Goal: Information Seeking & Learning: Learn about a topic

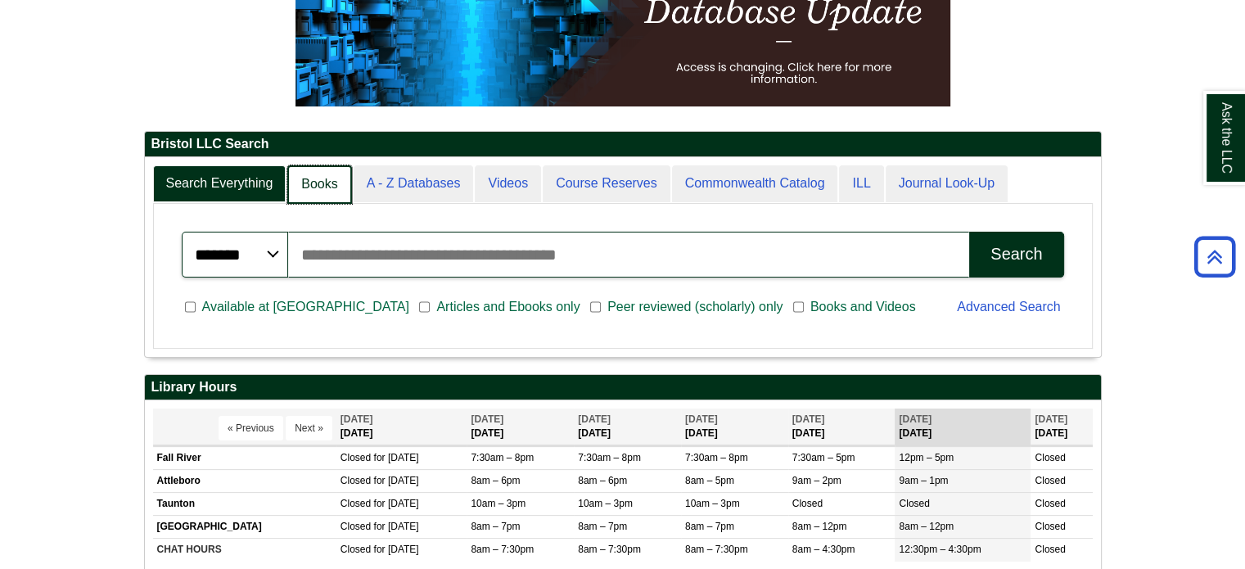
scroll to position [8, 7]
click at [311, 180] on link "Books" at bounding box center [319, 184] width 64 height 38
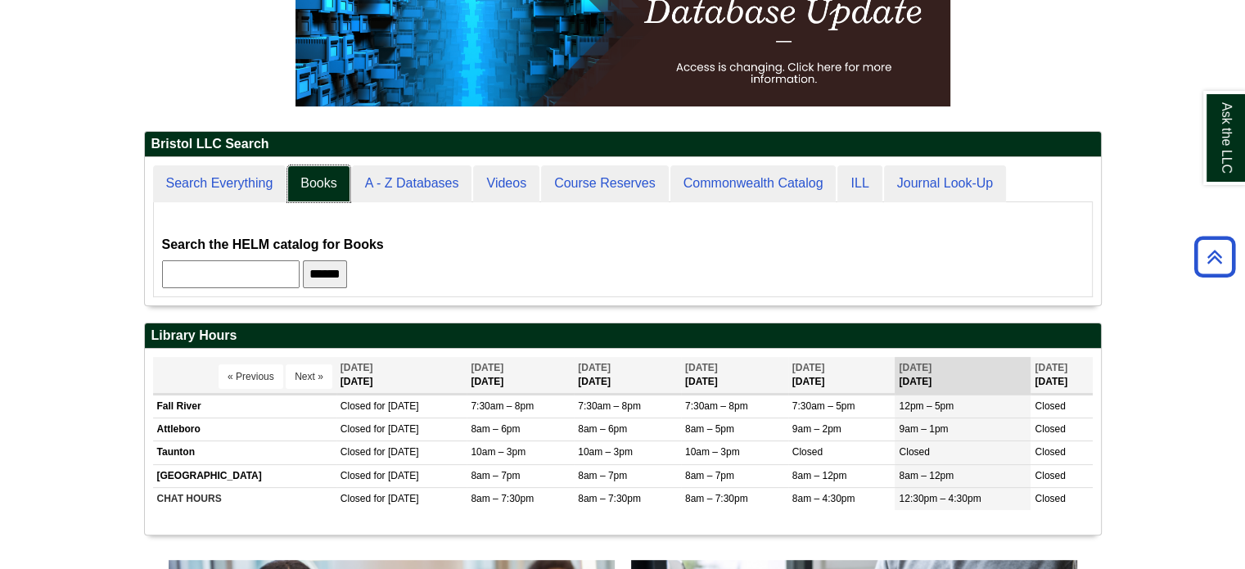
scroll to position [7, 7]
click at [262, 271] on input "text" at bounding box center [230, 274] width 137 height 28
type input "*"
click at [303, 260] on input "******" at bounding box center [325, 274] width 44 height 28
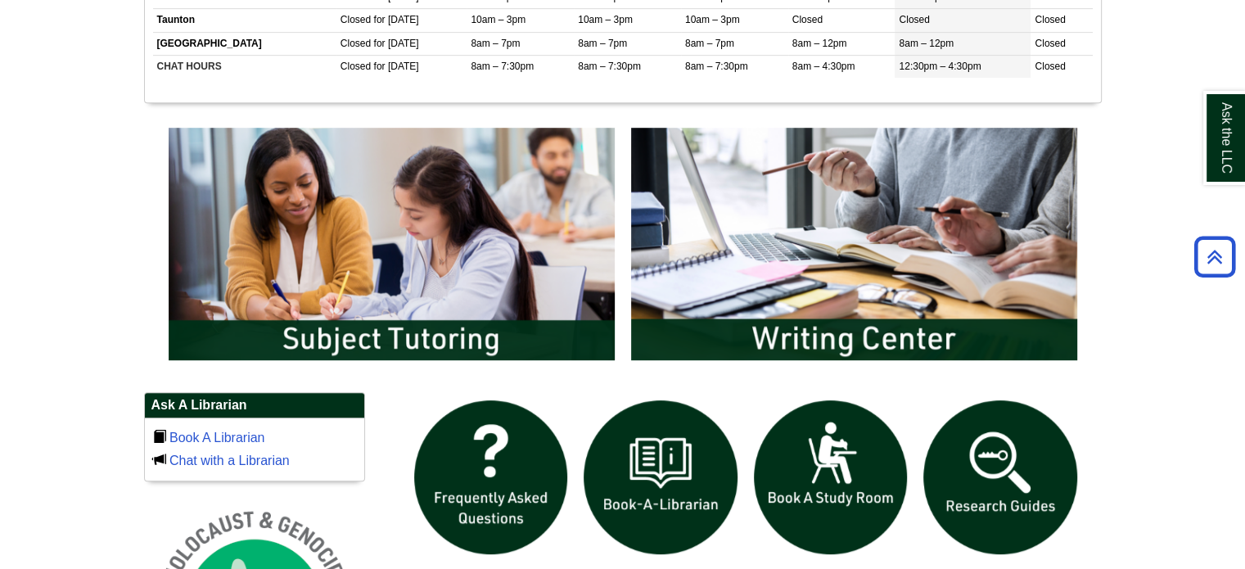
scroll to position [0, 0]
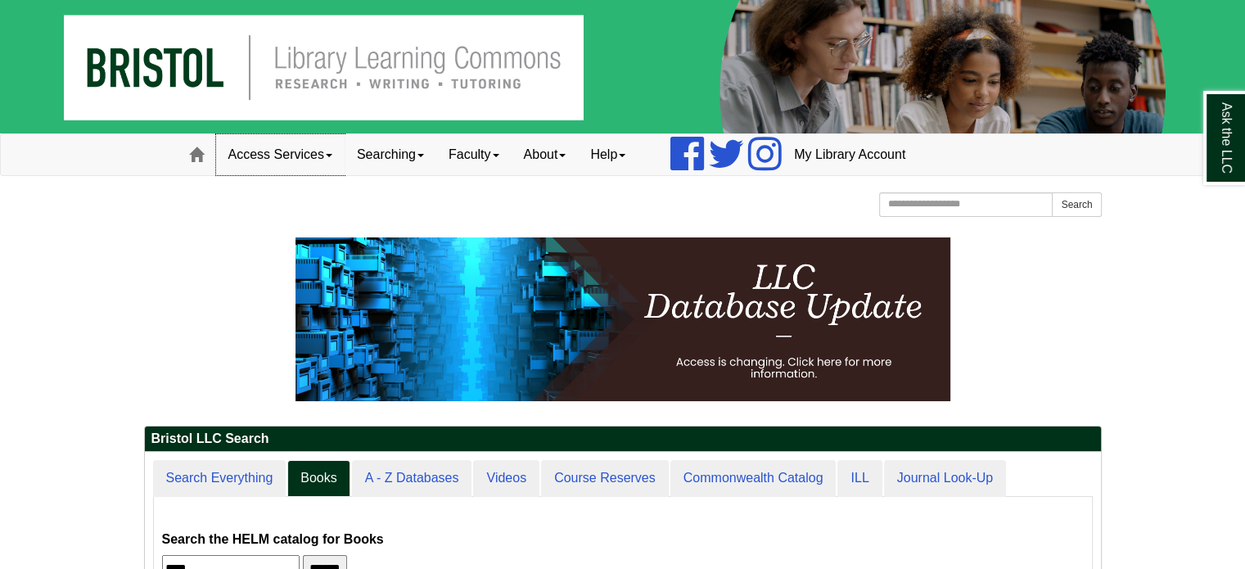
type input "***"
click at [340, 160] on link "Access Services" at bounding box center [280, 154] width 128 height 41
click at [423, 155] on link "Searching" at bounding box center [391, 154] width 92 height 41
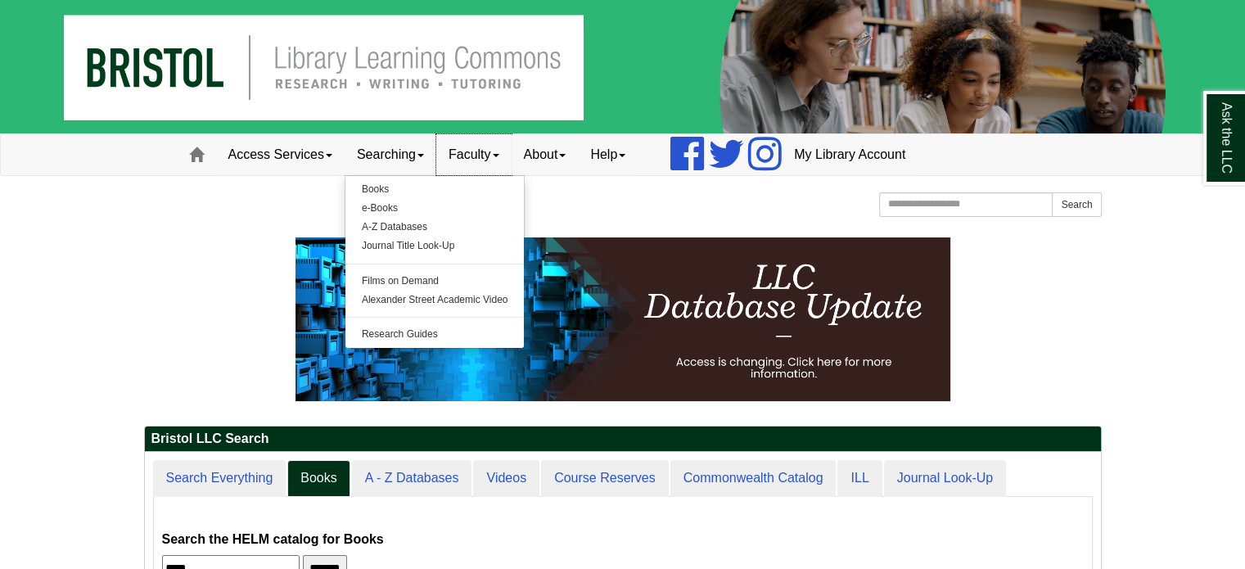
click at [499, 155] on span at bounding box center [496, 155] width 7 height 3
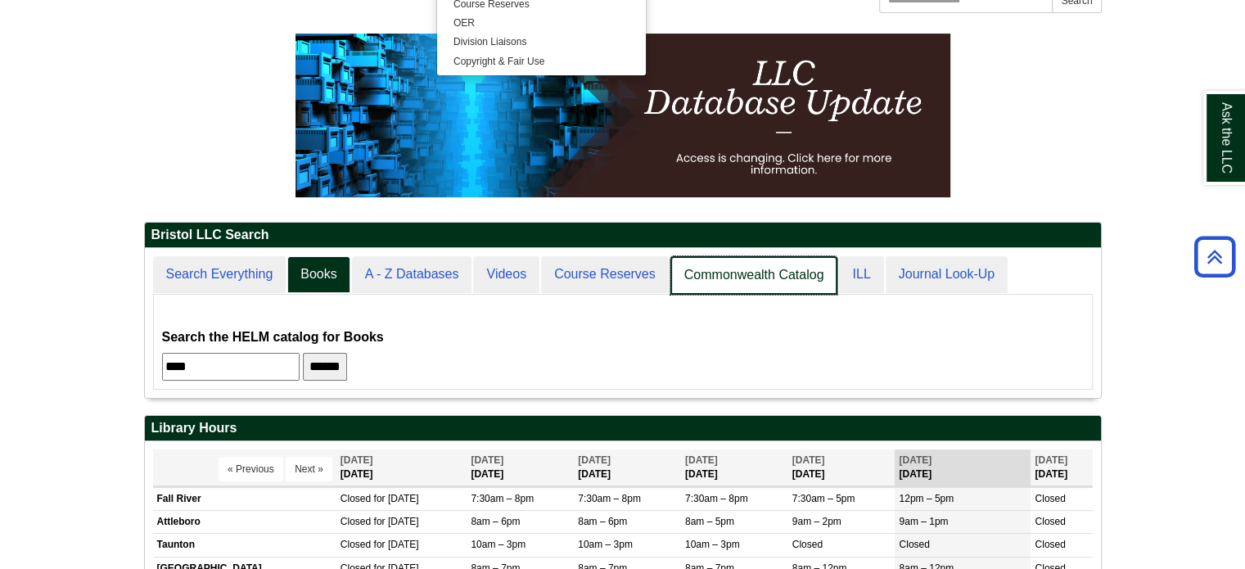
scroll to position [147, 956]
click at [768, 268] on link "Commonwealth Catalog" at bounding box center [754, 275] width 168 height 38
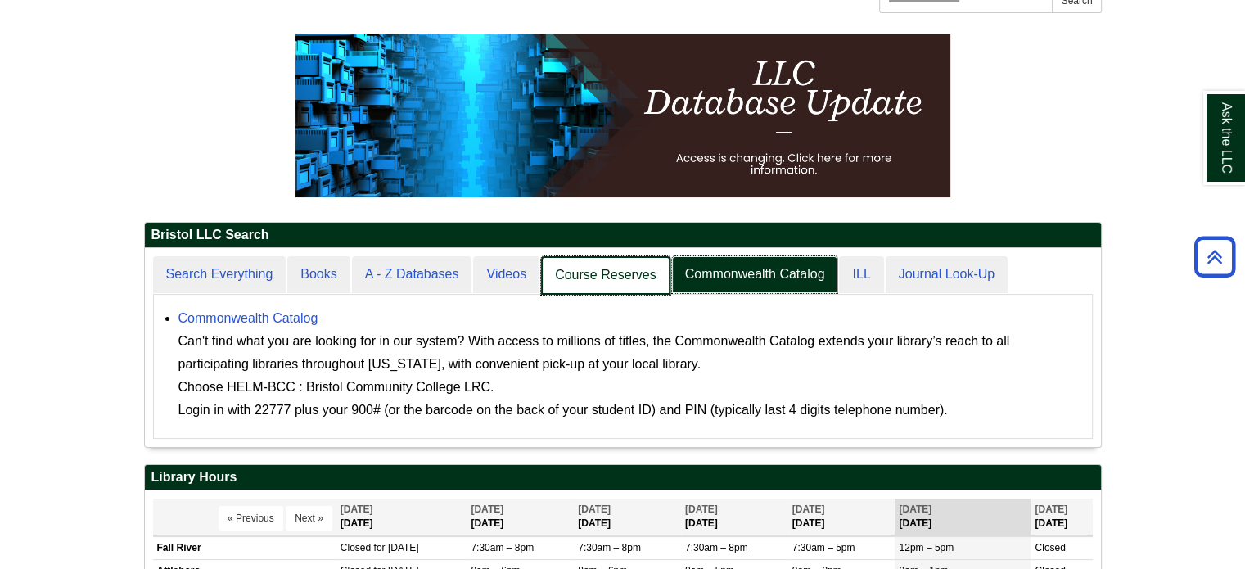
scroll to position [197, 956]
click at [625, 277] on link "Course Reserves" at bounding box center [605, 275] width 129 height 38
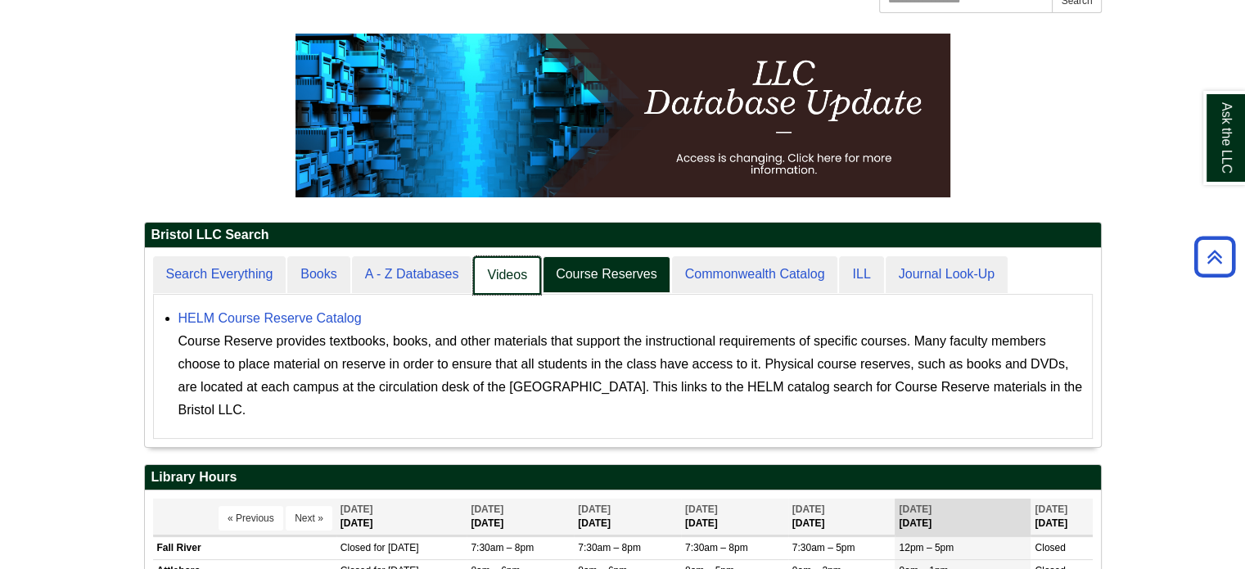
click at [513, 282] on link "Videos" at bounding box center [507, 275] width 68 height 38
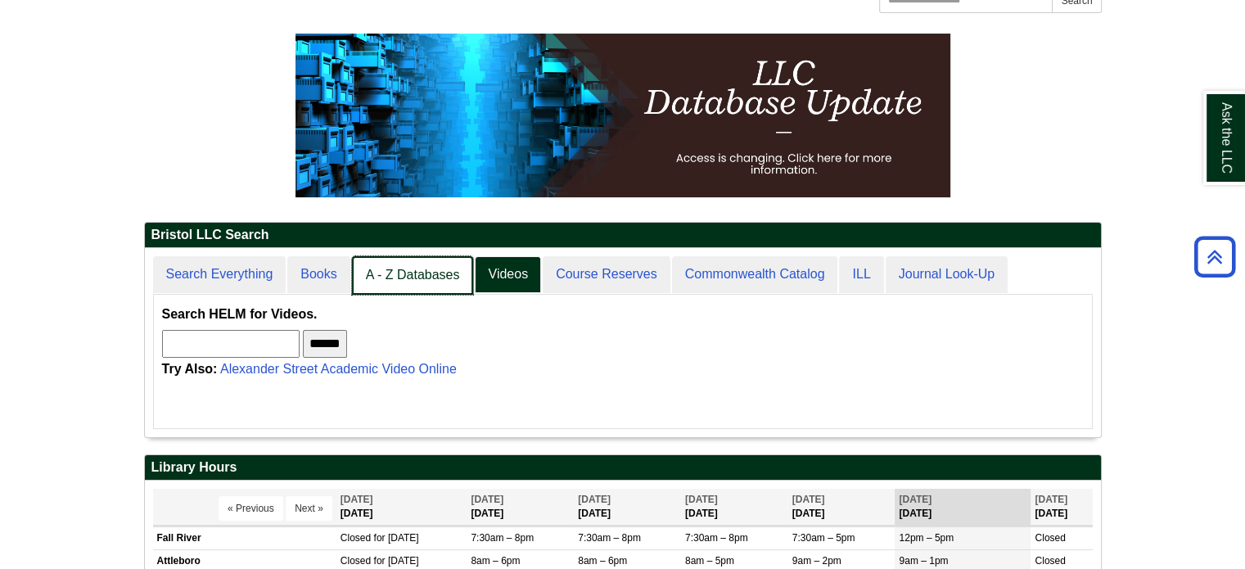
click at [421, 282] on link "A - Z Databases" at bounding box center [413, 275] width 122 height 38
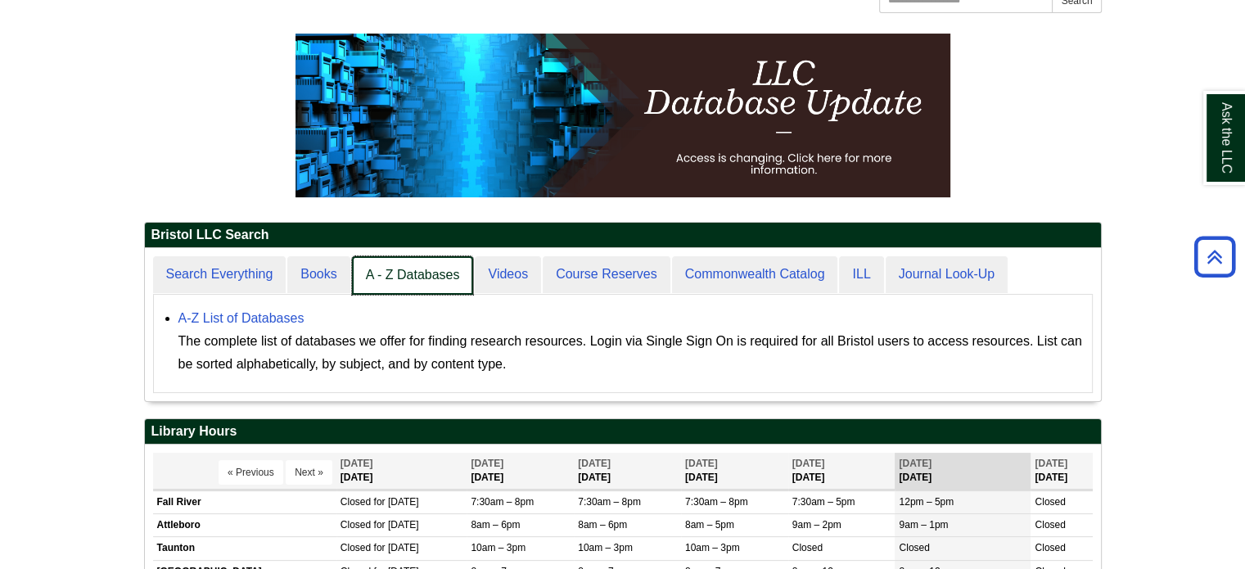
scroll to position [8, 7]
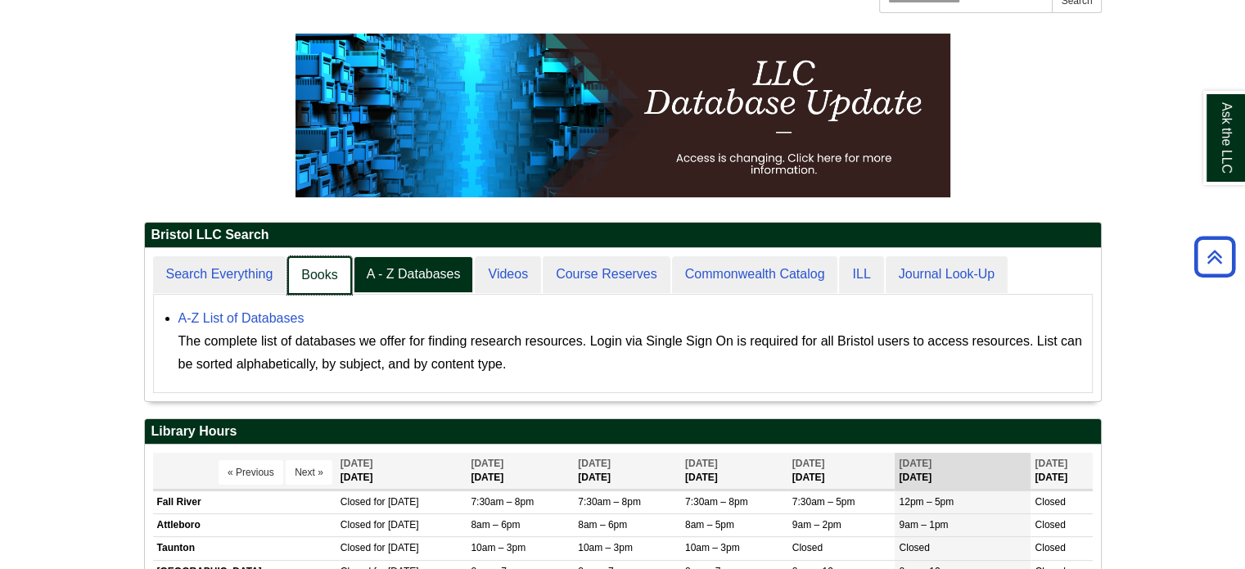
click at [328, 277] on link "Books" at bounding box center [319, 275] width 64 height 38
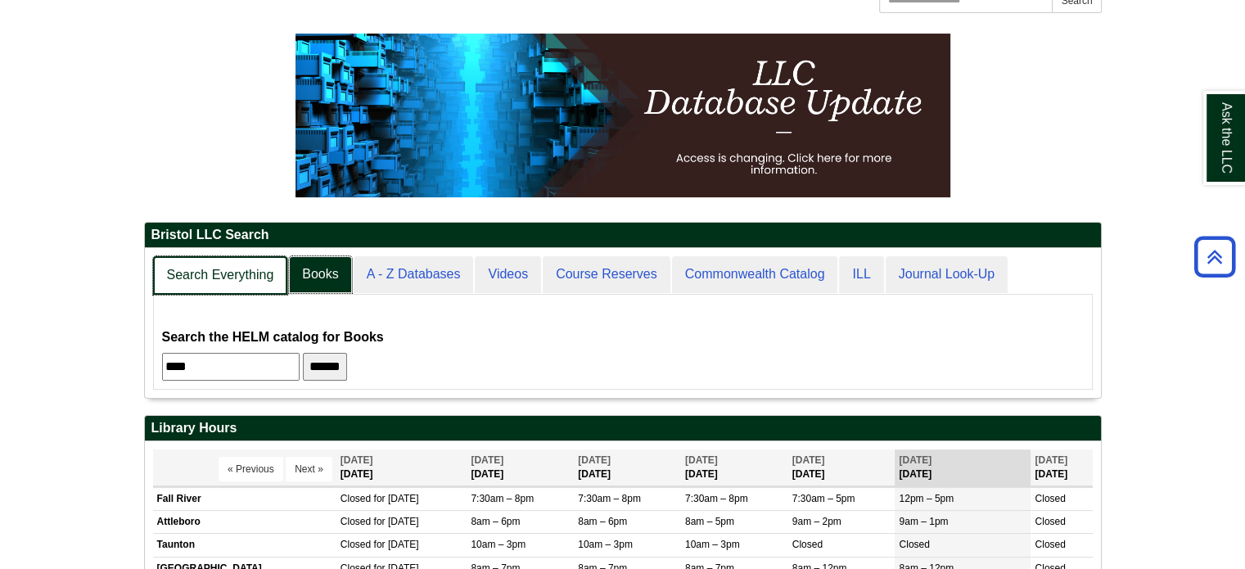
scroll to position [147, 956]
click at [241, 278] on link "Search Everything" at bounding box center [220, 275] width 135 height 38
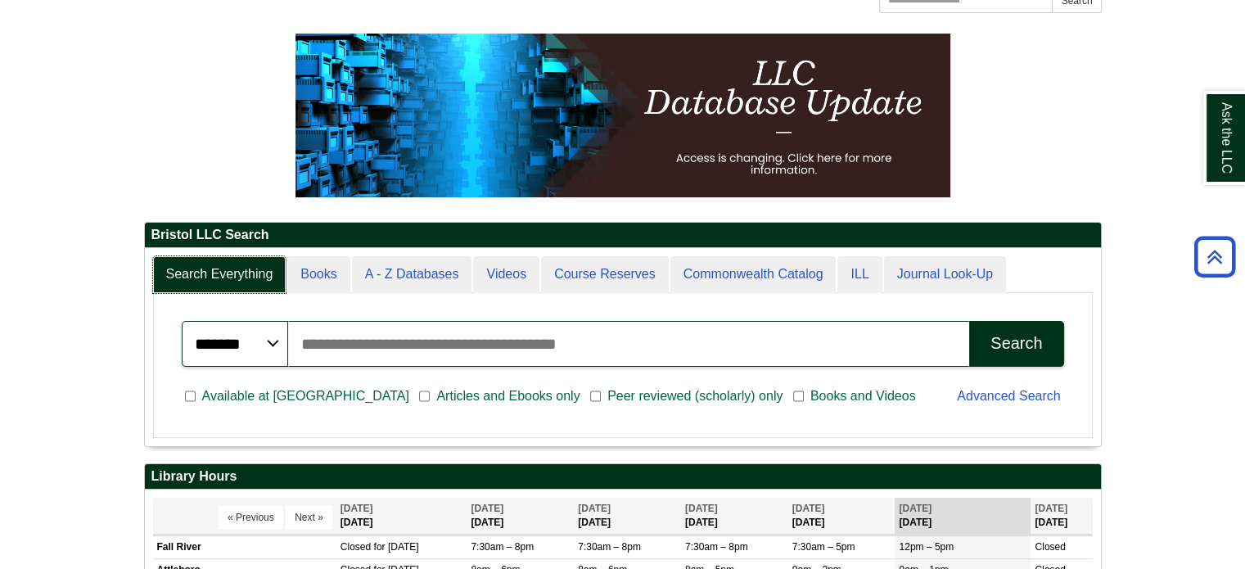
scroll to position [196, 956]
click at [277, 350] on select "******* ***** ******" at bounding box center [235, 344] width 106 height 46
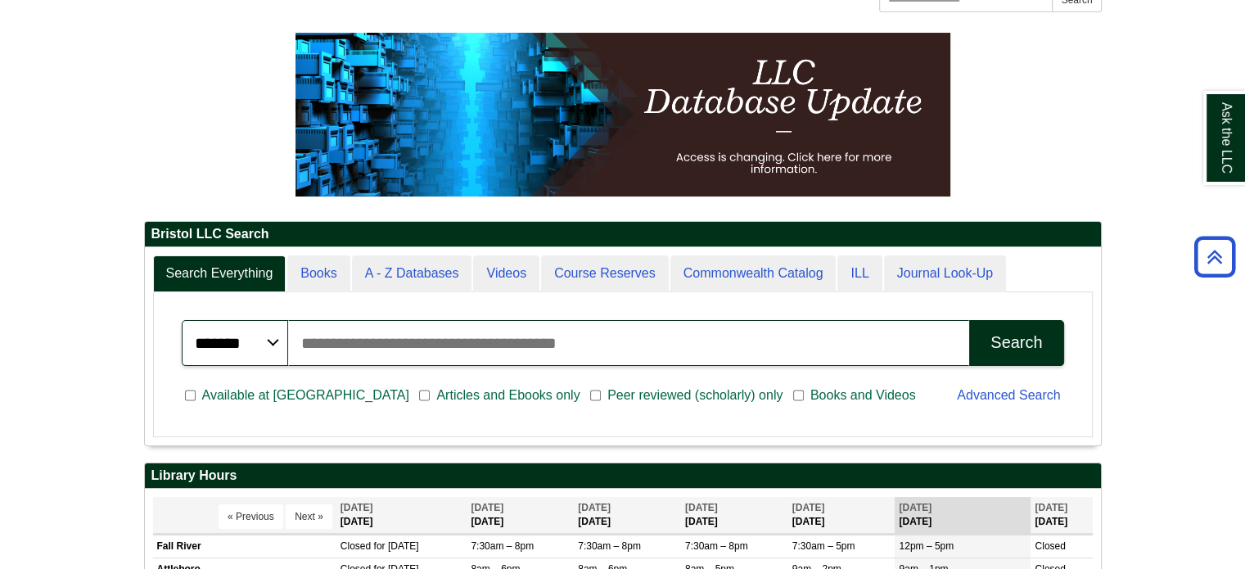
drag, startPoint x: 1252, startPoint y: 179, endPoint x: 1199, endPoint y: 120, distance: 79.4
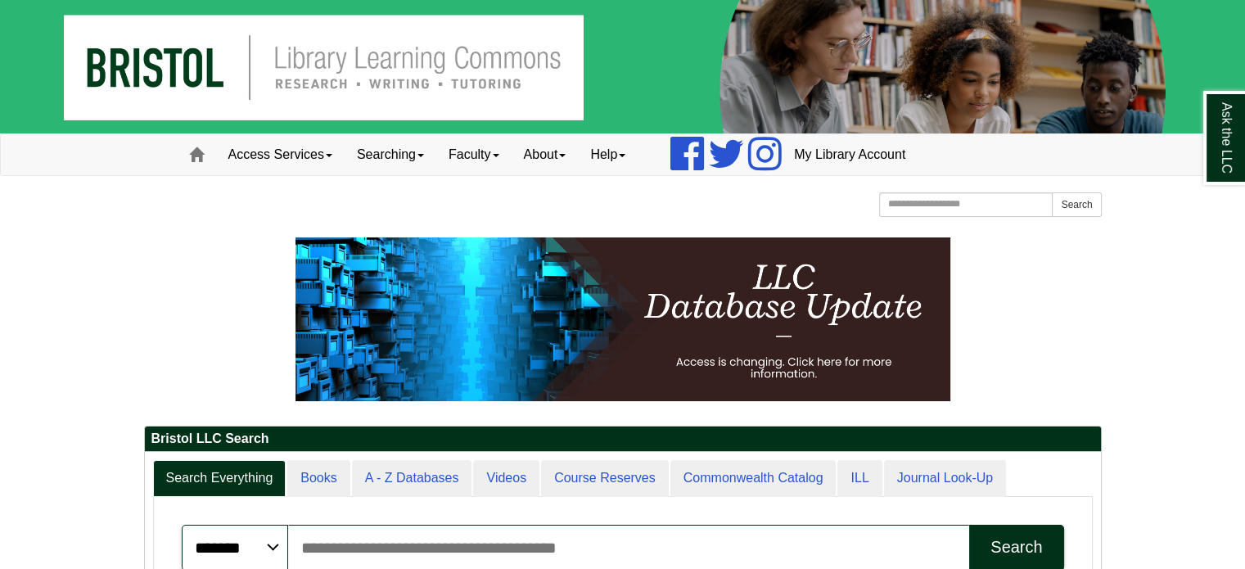
scroll to position [196, 956]
click at [345, 543] on input "Search articles, books, journals & more" at bounding box center [629, 548] width 682 height 46
type input "**********"
click at [969, 525] on button "Search" at bounding box center [1016, 548] width 94 height 46
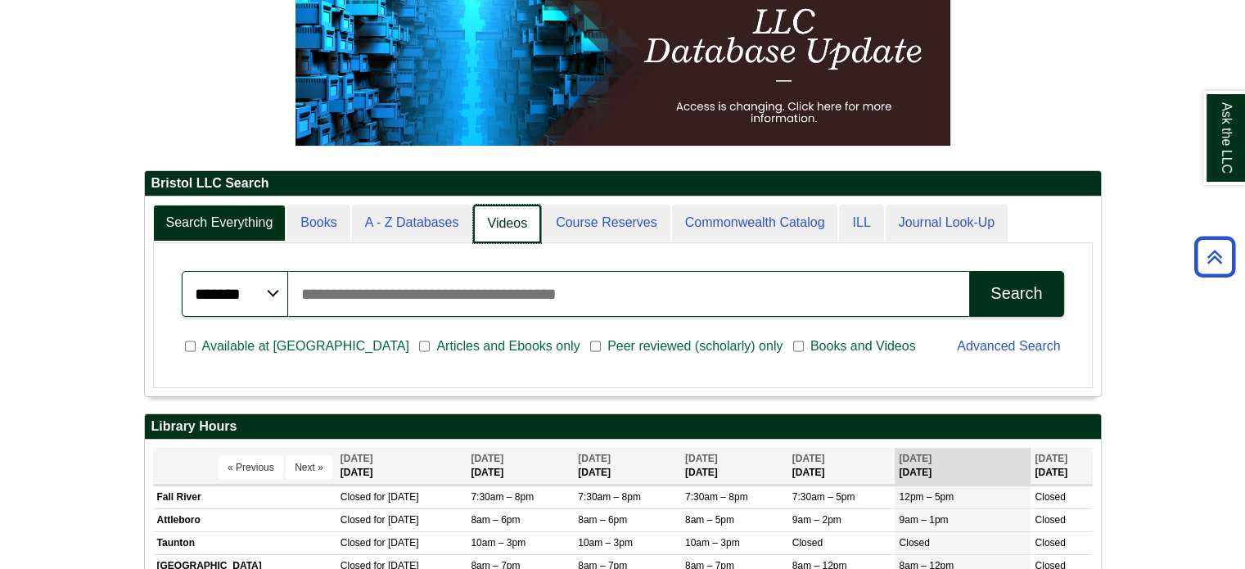
scroll to position [8, 7]
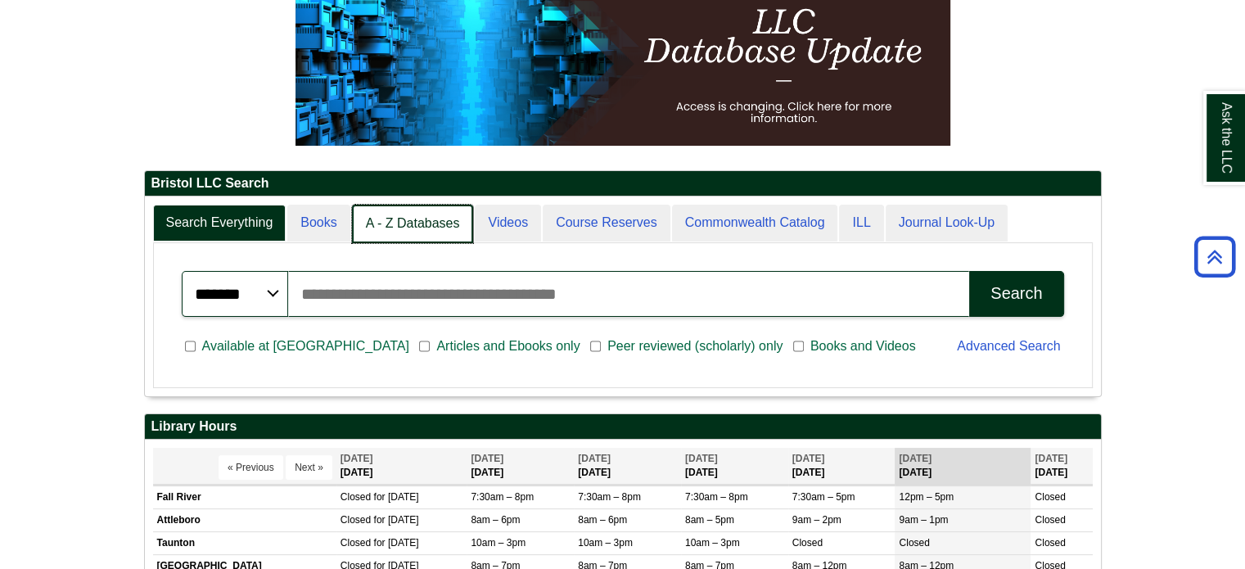
click at [440, 223] on link "A - Z Databases" at bounding box center [413, 224] width 122 height 38
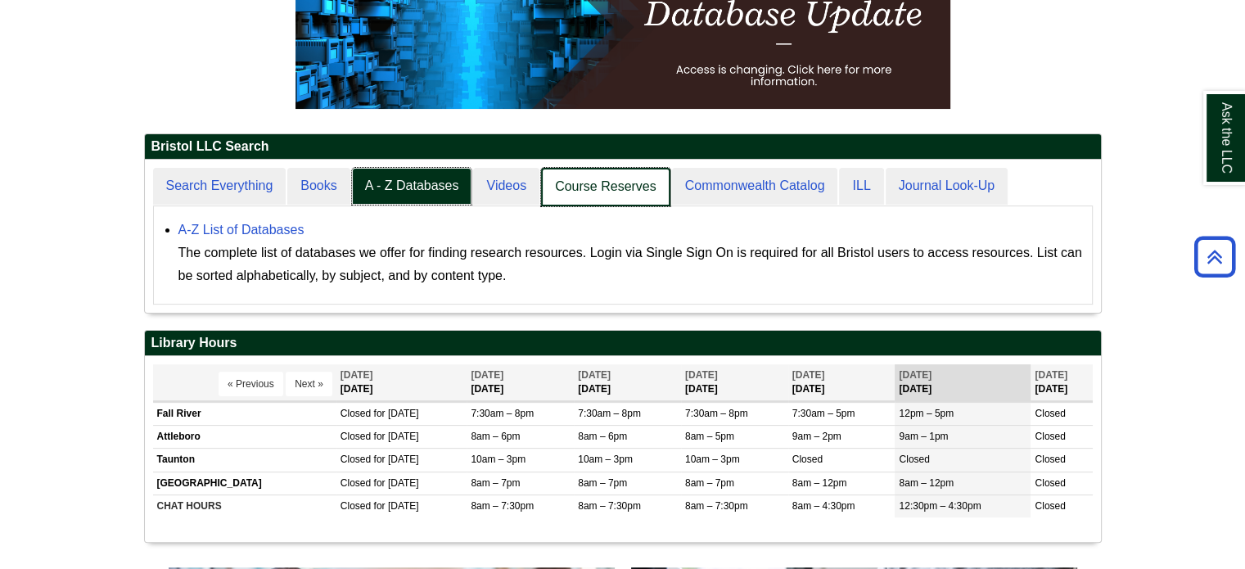
scroll to position [151, 956]
click at [599, 173] on link "Course Reserves" at bounding box center [605, 187] width 129 height 38
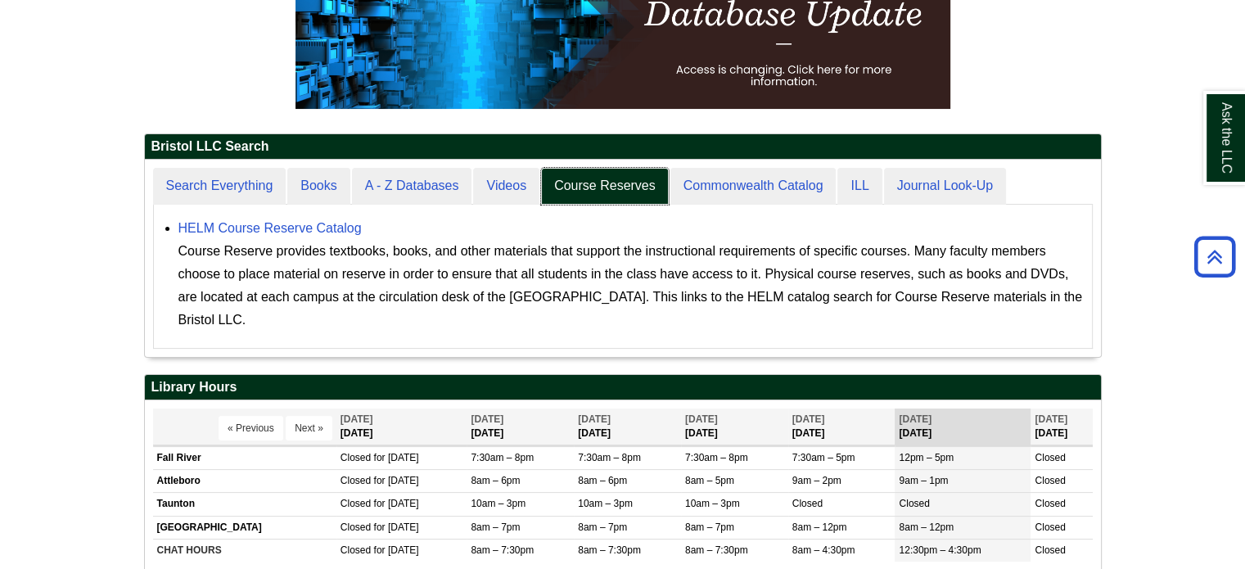
scroll to position [196, 956]
click at [242, 231] on link "HELM Course Reserve Catalog" at bounding box center [269, 228] width 183 height 14
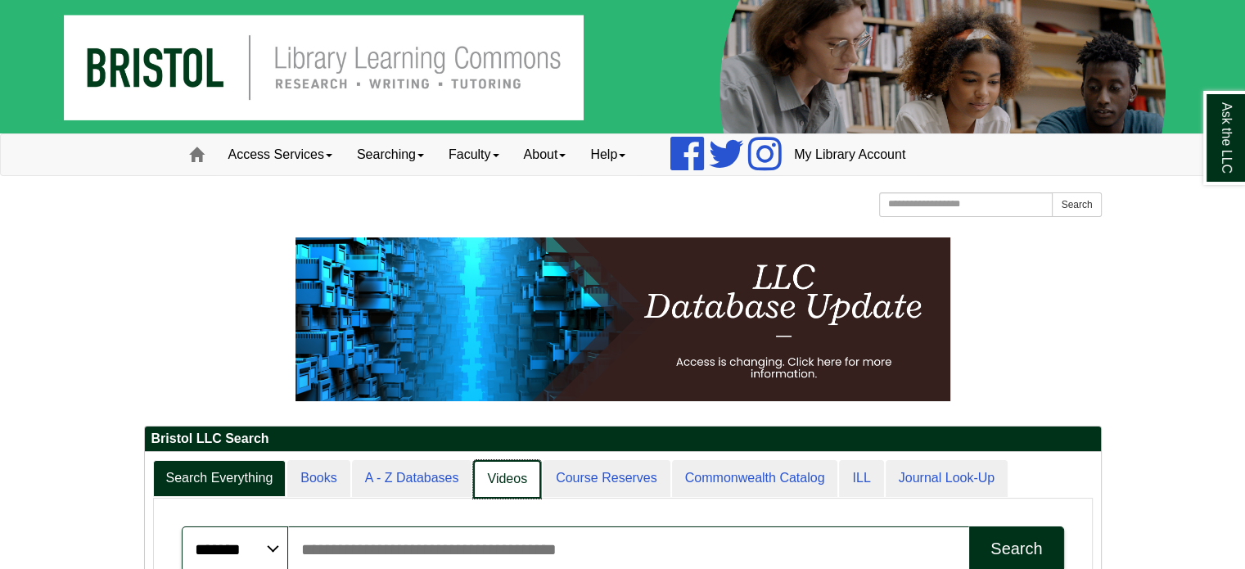
scroll to position [8, 7]
click at [589, 490] on link "Course Reserves" at bounding box center [605, 479] width 129 height 38
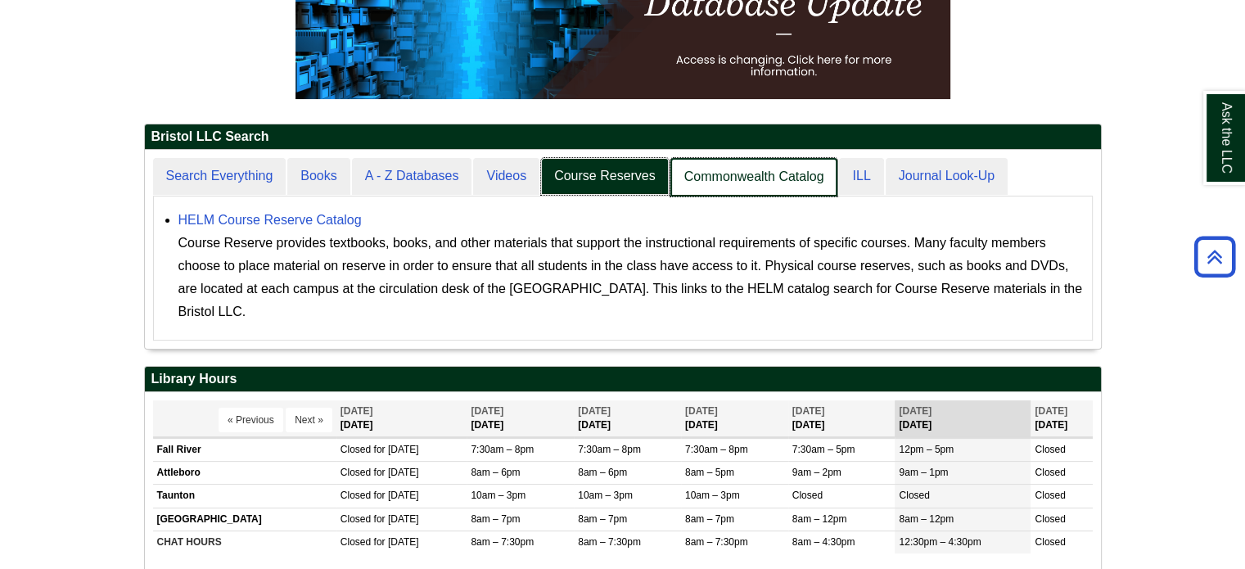
scroll to position [197, 956]
click at [772, 171] on link "Commonwealth Catalog" at bounding box center [754, 177] width 168 height 38
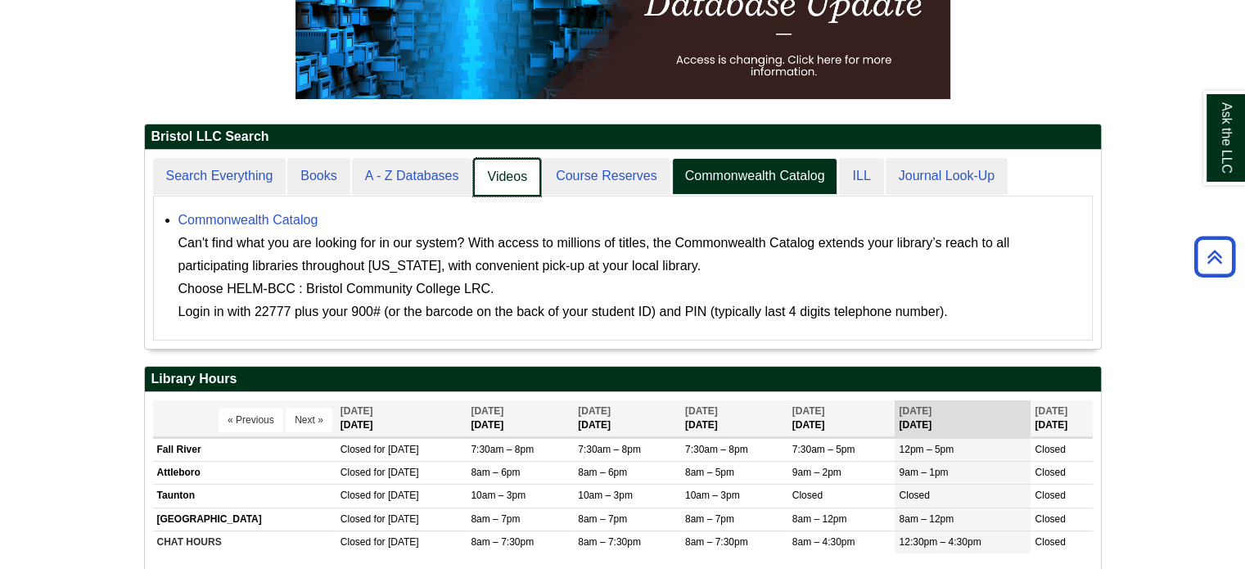
click at [496, 160] on link "Videos" at bounding box center [507, 177] width 68 height 38
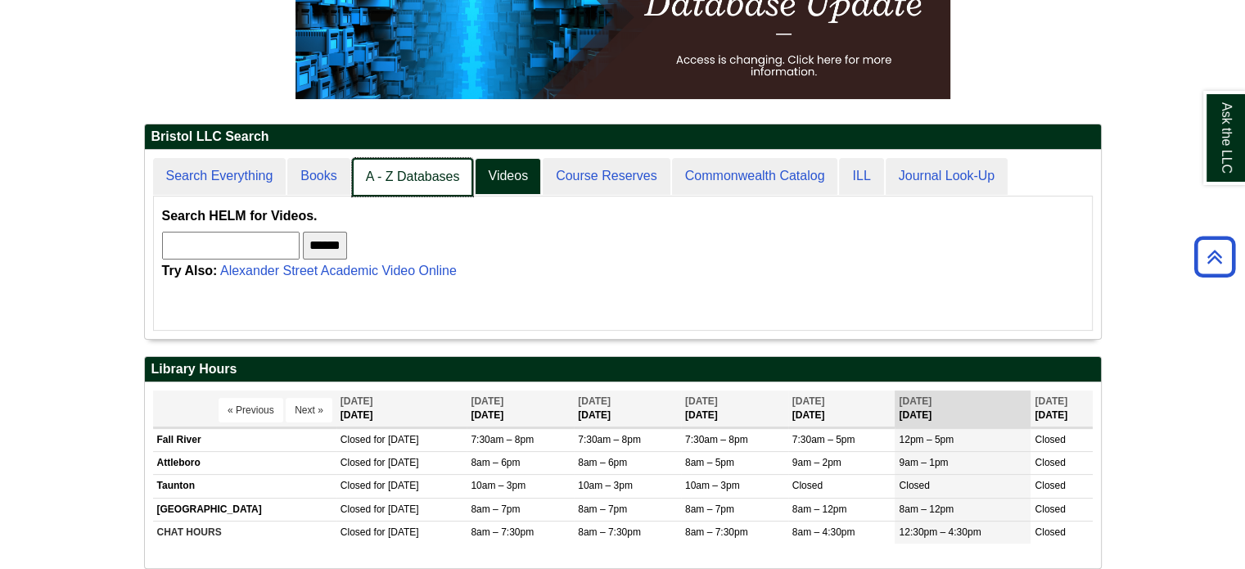
click at [396, 167] on link "A - Z Databases" at bounding box center [413, 177] width 122 height 38
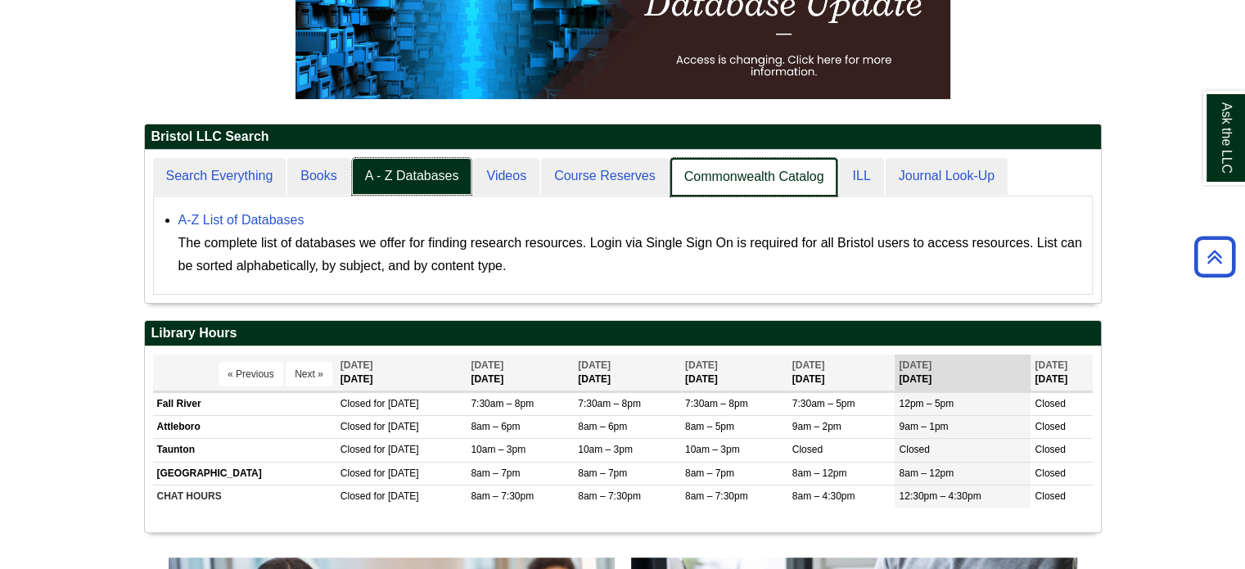
scroll to position [151, 956]
click at [773, 167] on link "Commonwealth Catalog" at bounding box center [754, 177] width 168 height 38
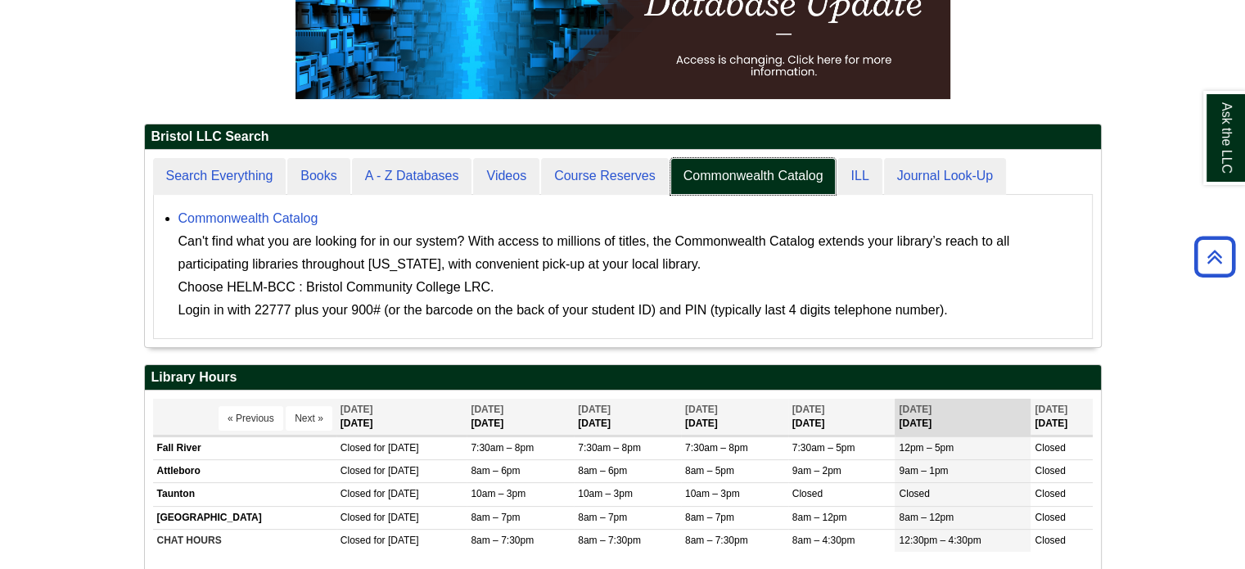
scroll to position [196, 956]
click at [291, 223] on link "Commonwealth Catalog" at bounding box center [248, 218] width 140 height 14
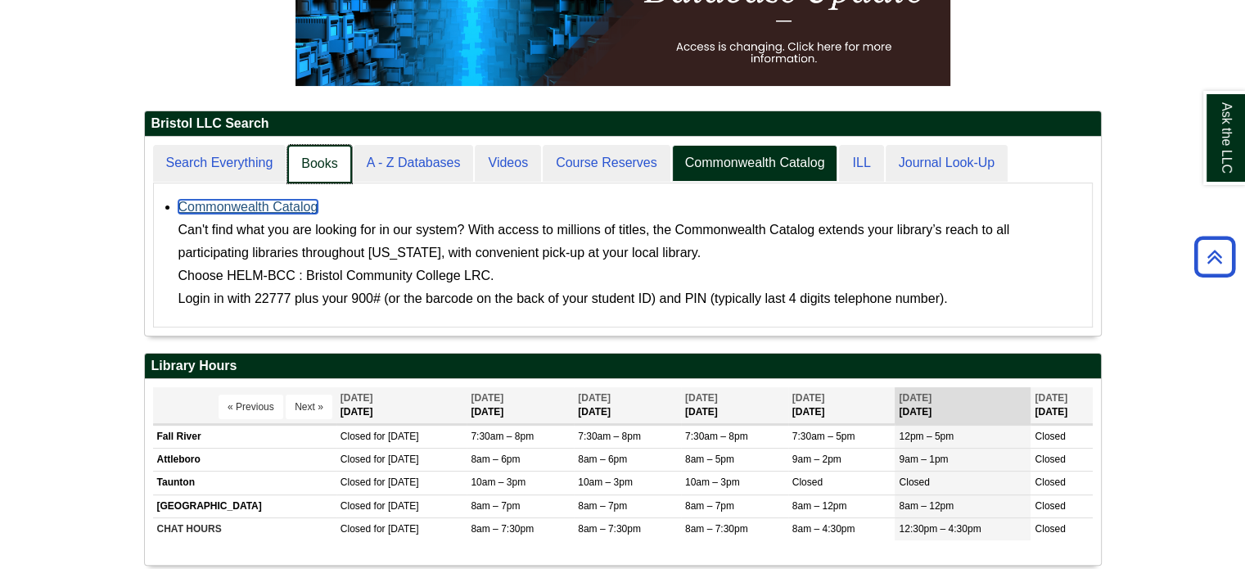
scroll to position [197, 956]
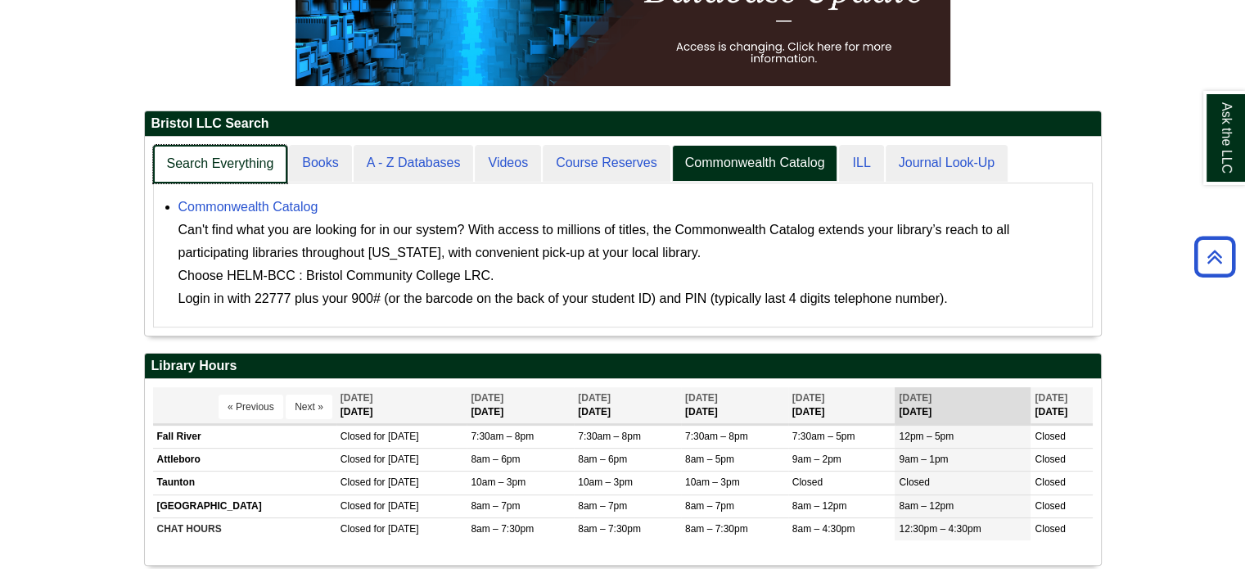
click at [250, 154] on link "Search Everything" at bounding box center [220, 164] width 135 height 38
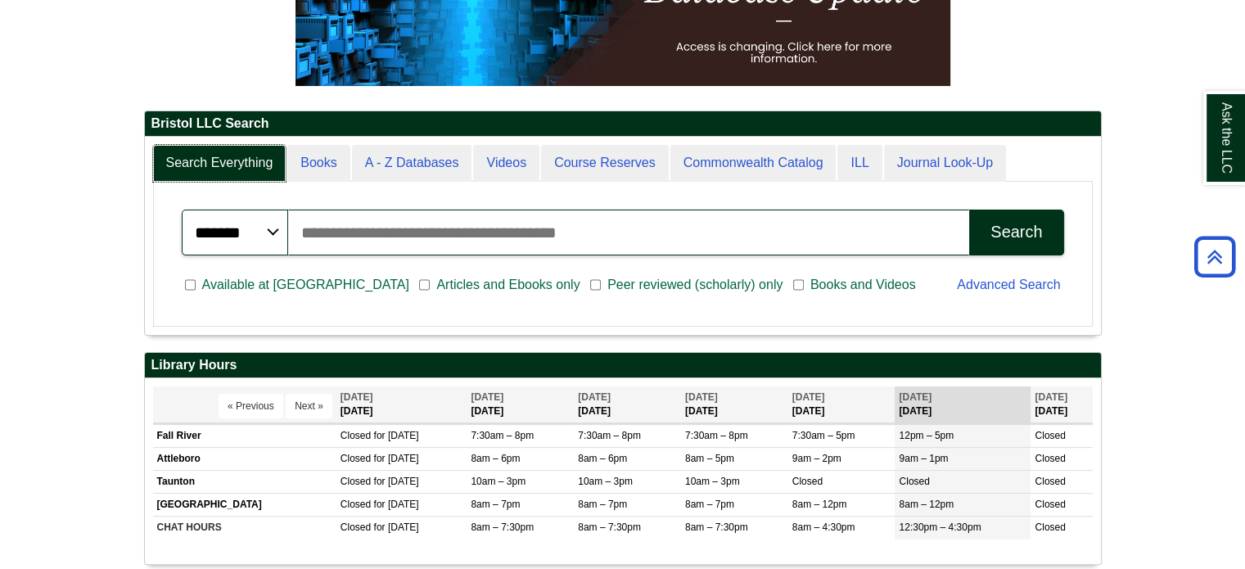
scroll to position [196, 956]
click at [314, 226] on input "Search articles, books, journals & more" at bounding box center [629, 232] width 682 height 46
type input "***"
click at [985, 245] on button "Search" at bounding box center [1016, 232] width 94 height 46
click at [371, 218] on input "***" at bounding box center [629, 232] width 682 height 46
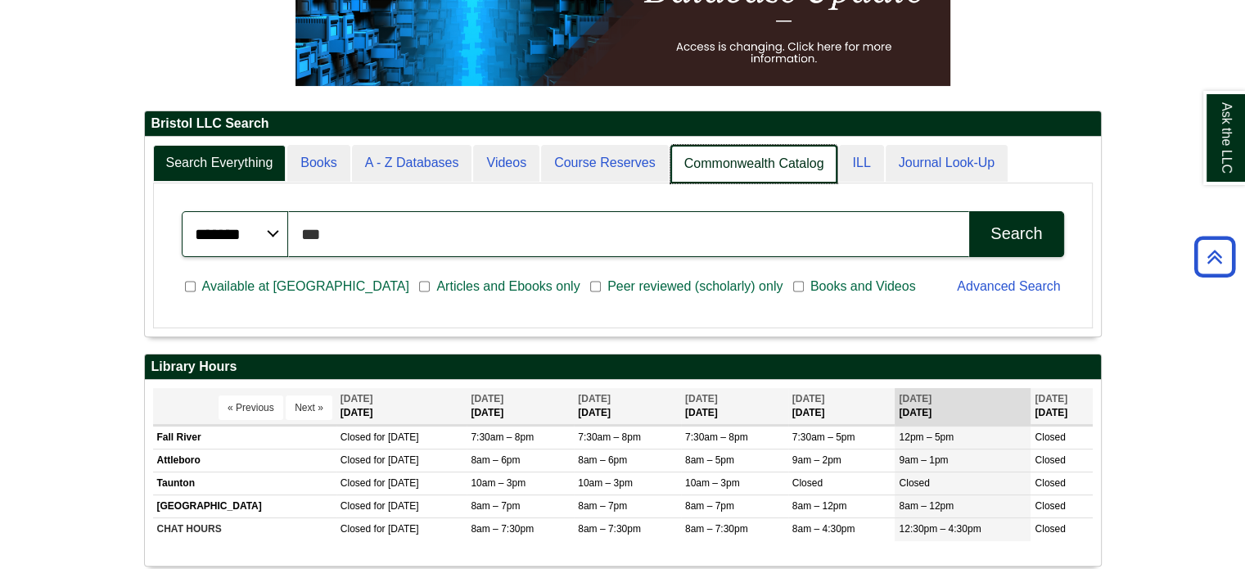
scroll to position [8, 7]
click at [743, 169] on link "Commonwealth Catalog" at bounding box center [754, 164] width 168 height 38
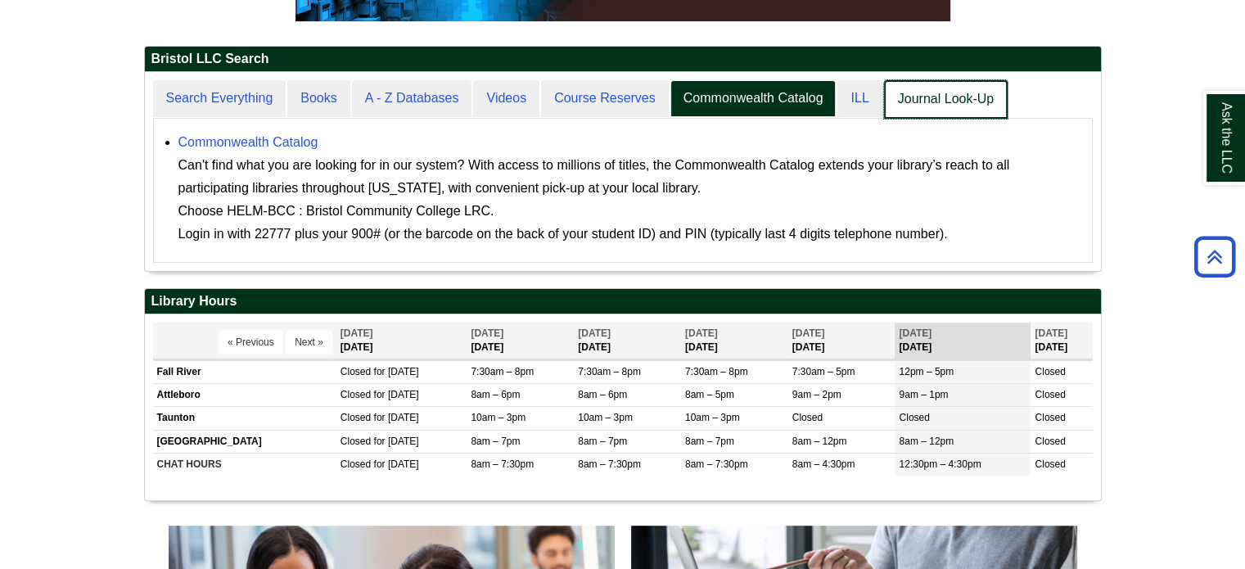
click at [892, 88] on link "Journal Look-Up" at bounding box center [946, 99] width 124 height 38
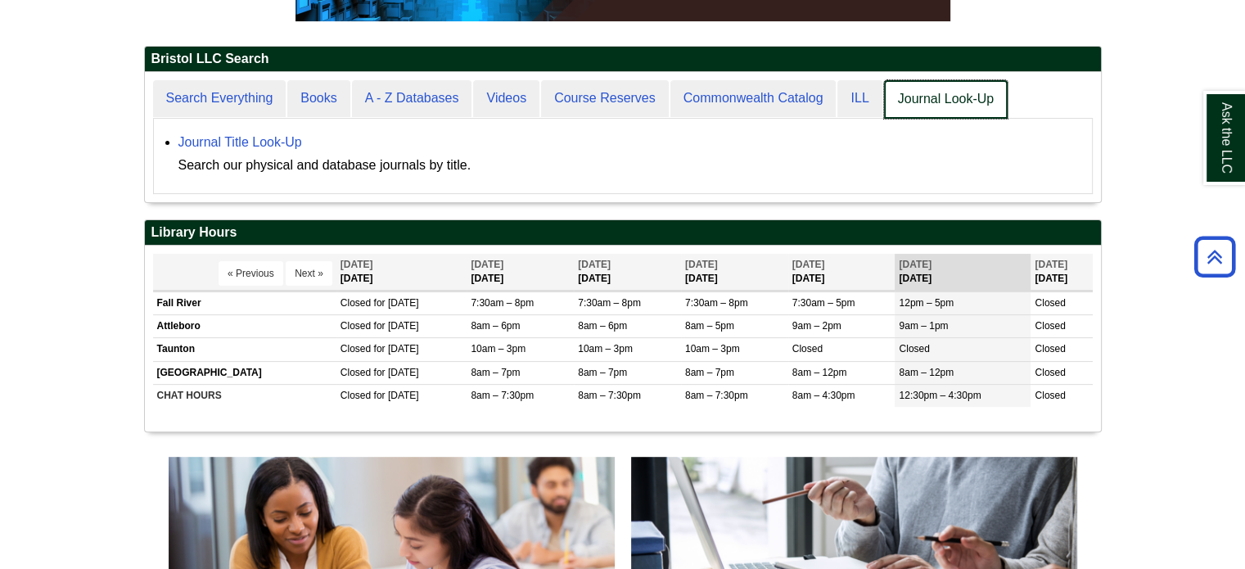
scroll to position [128, 956]
click at [861, 97] on link "ILL" at bounding box center [860, 99] width 46 height 38
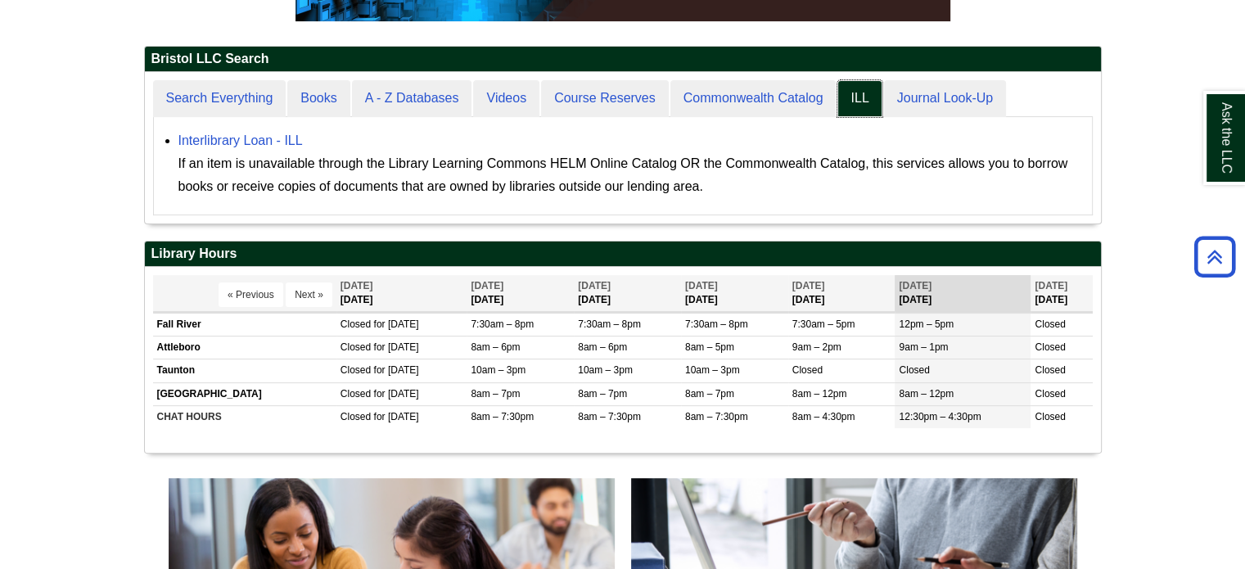
scroll to position [151, 956]
click at [262, 164] on div "If an item is unavailable through the Library Learning Commons HELM Online Cata…" at bounding box center [630, 175] width 905 height 46
click at [264, 140] on link "Interlibrary Loan - ILL" at bounding box center [240, 140] width 124 height 14
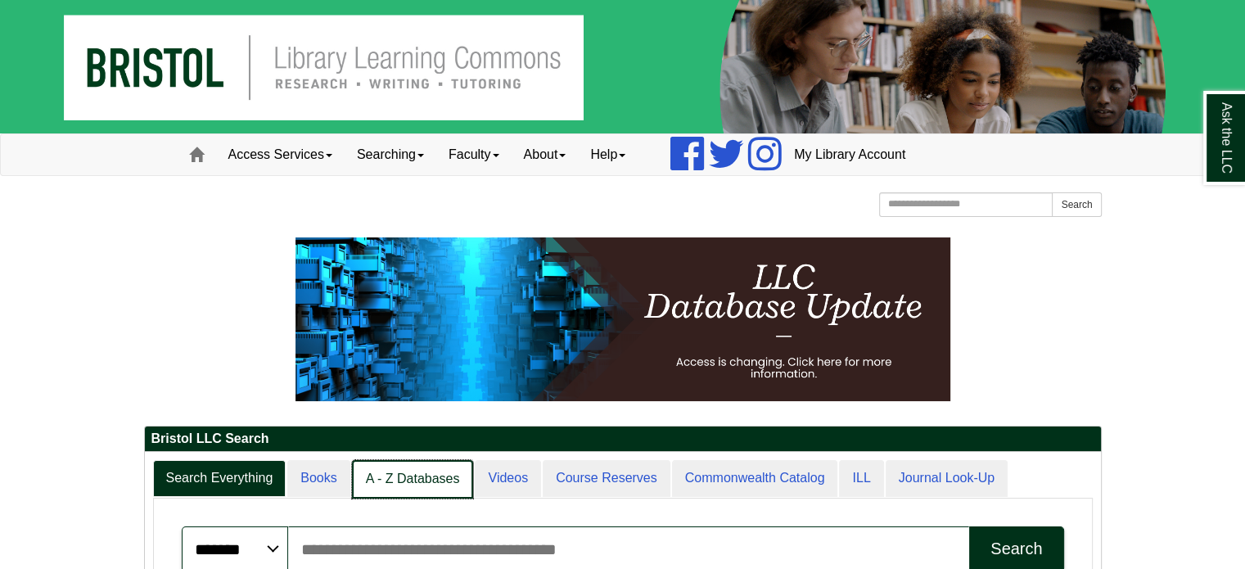
scroll to position [198, 956]
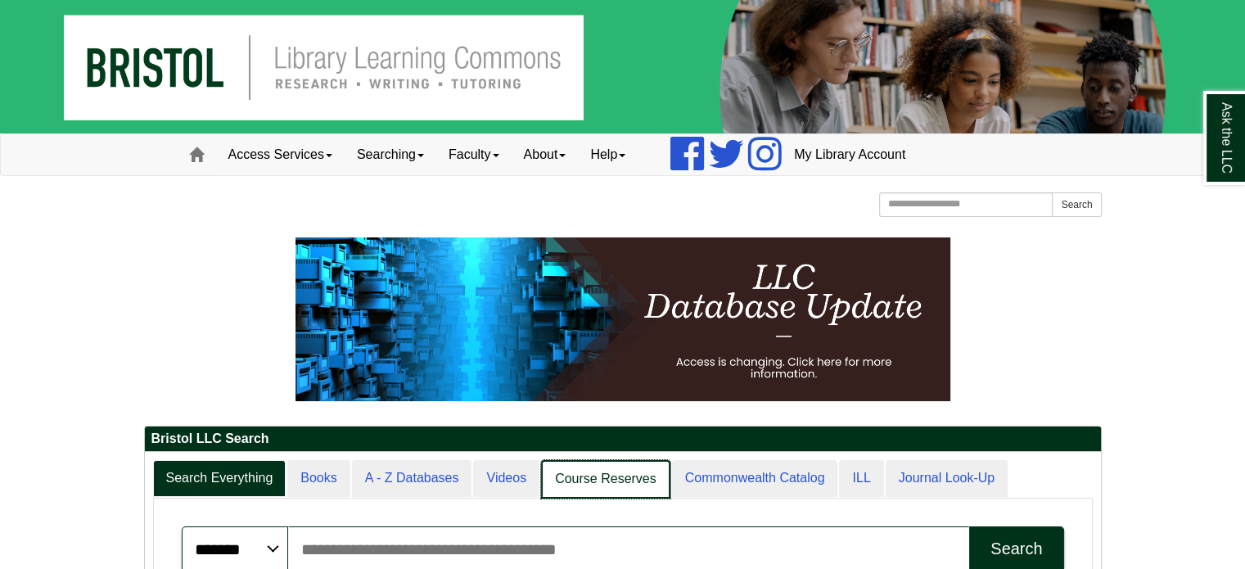
click at [568, 480] on link "Course Reserves" at bounding box center [605, 479] width 129 height 38
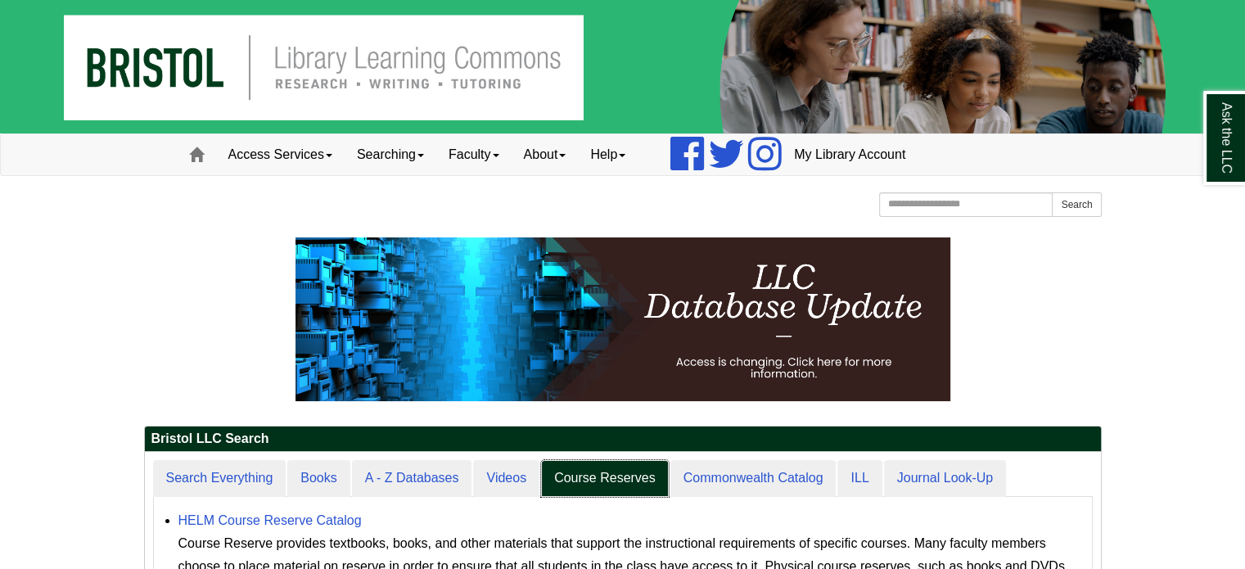
scroll to position [8, 7]
click at [308, 520] on link "HELM Course Reserve Catalog" at bounding box center [269, 520] width 183 height 14
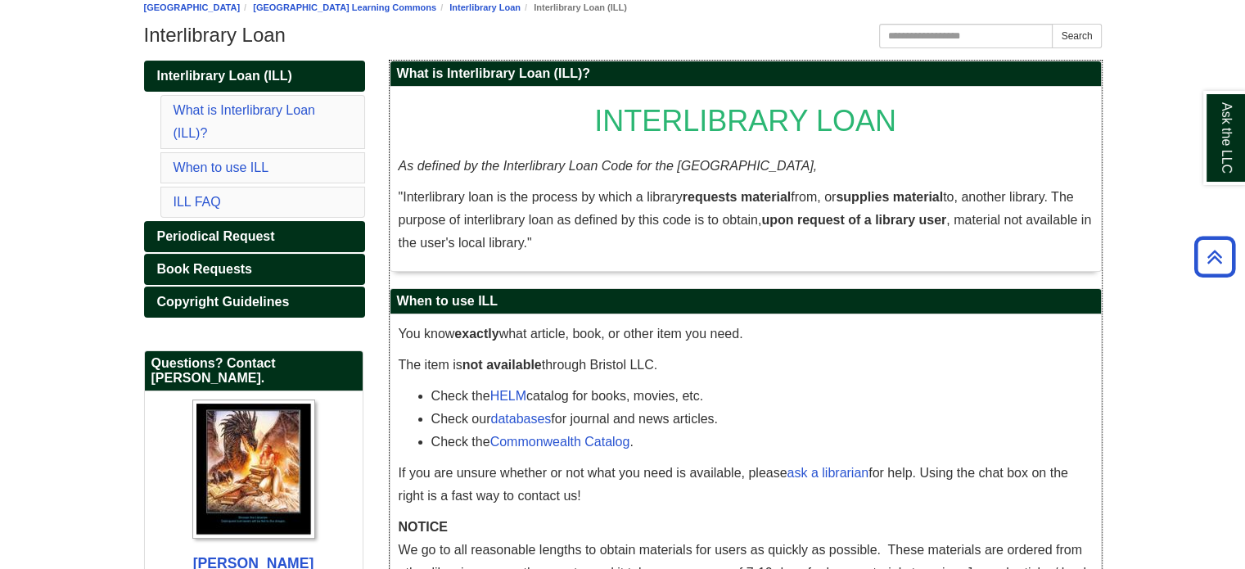
scroll to position [229, 0]
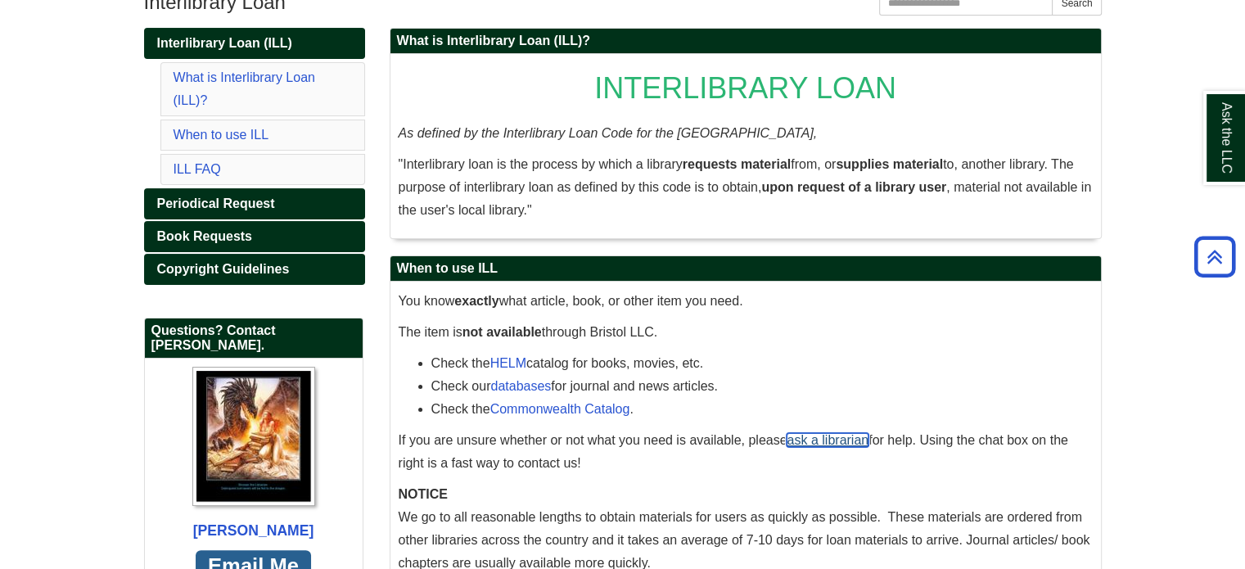
click at [816, 440] on link "ask a librarian" at bounding box center [827, 440] width 82 height 14
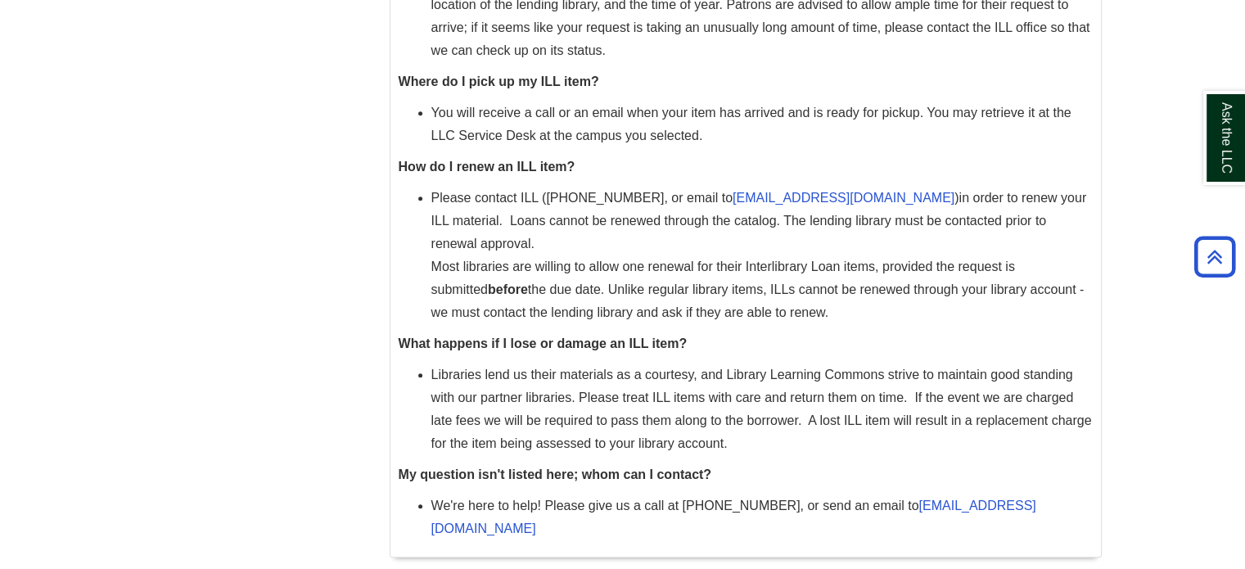
scroll to position [30, 0]
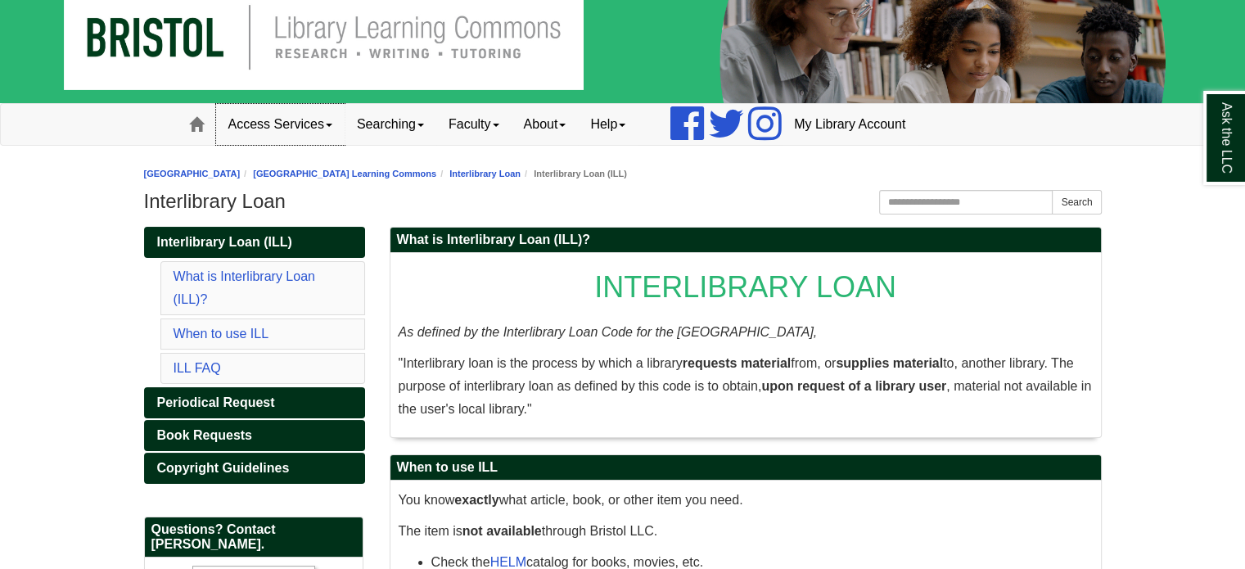
click at [327, 124] on link "Access Services" at bounding box center [280, 124] width 128 height 41
click at [228, 428] on span "Book Requests" at bounding box center [204, 435] width 95 height 14
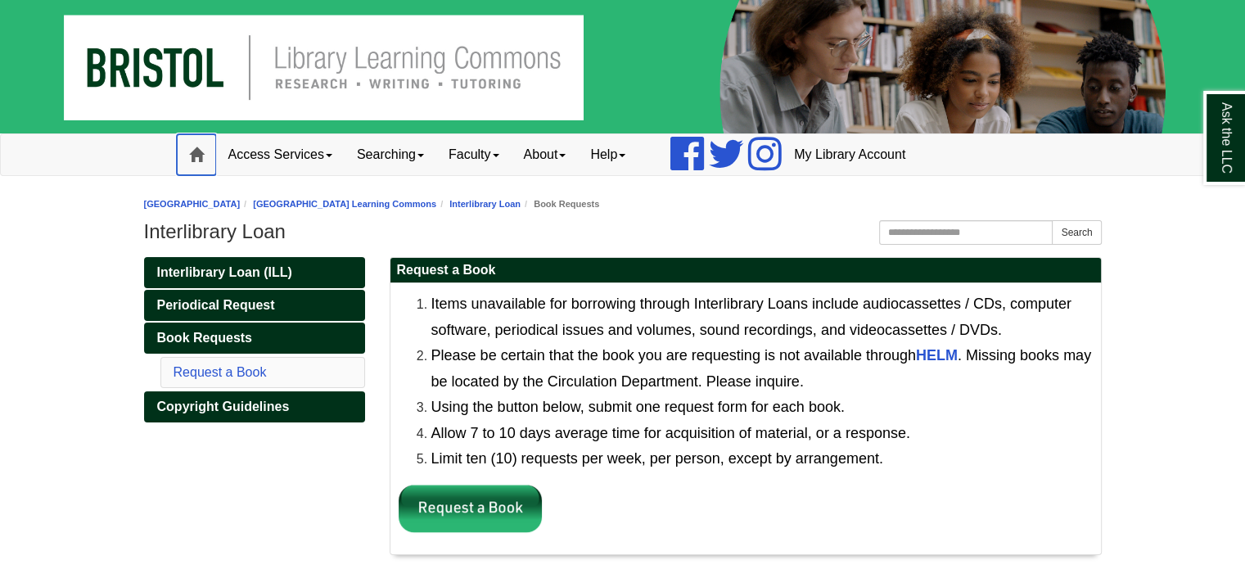
click at [195, 150] on span at bounding box center [196, 154] width 15 height 15
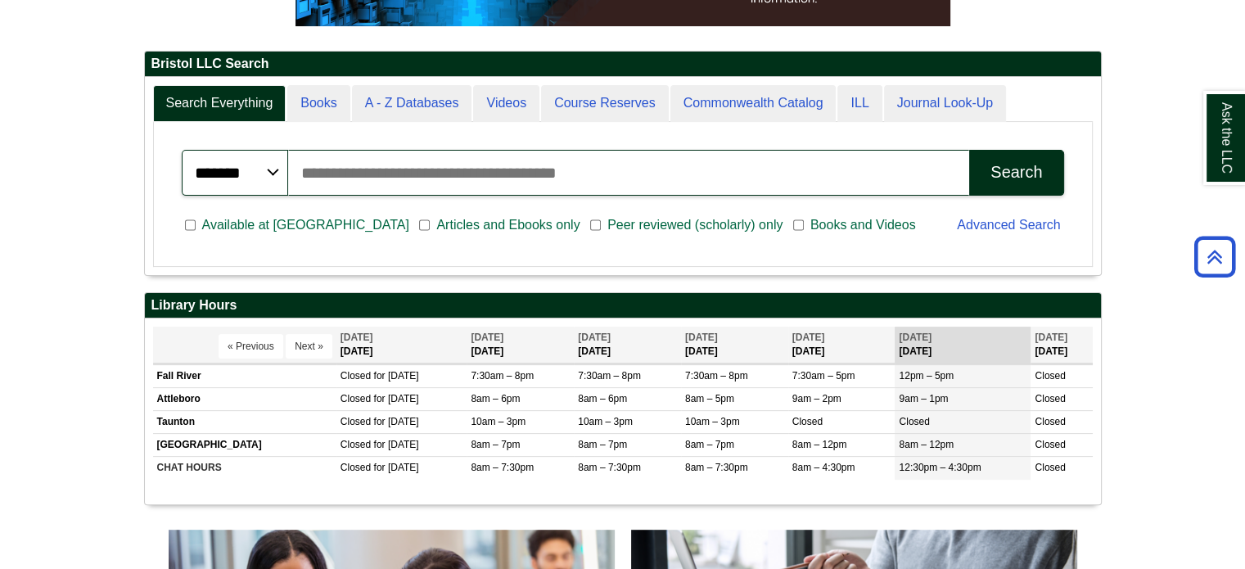
scroll to position [364, 0]
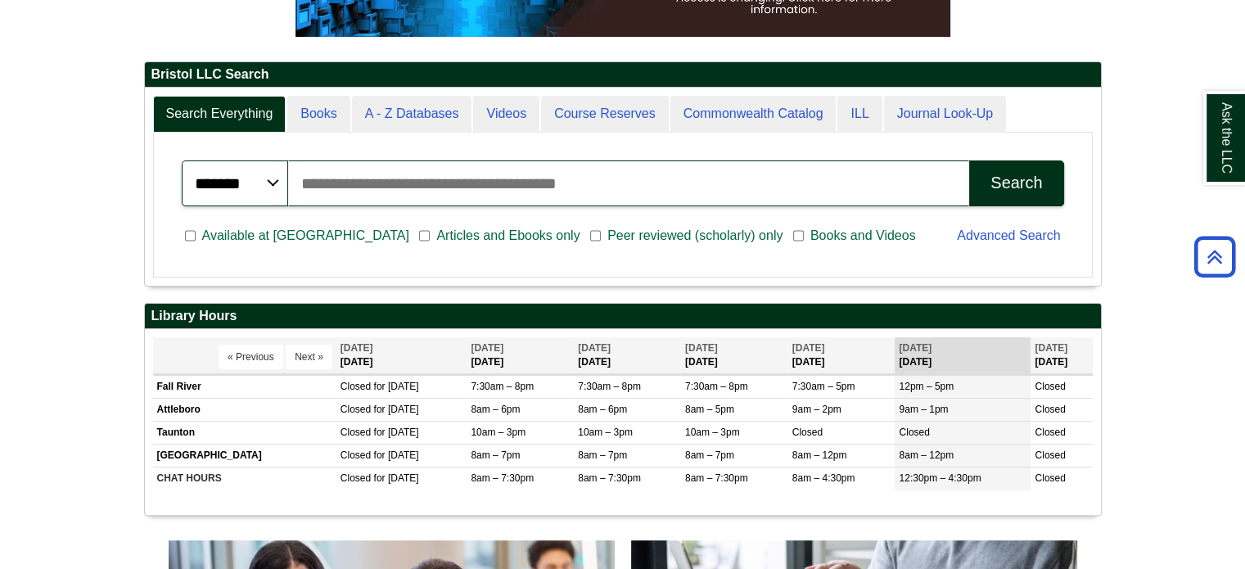
click at [642, 165] on input "Search articles, books, journals & more" at bounding box center [629, 183] width 682 height 46
type input "**********"
click at [1039, 169] on button "Search" at bounding box center [1016, 183] width 94 height 46
